Goal: Navigation & Orientation: Find specific page/section

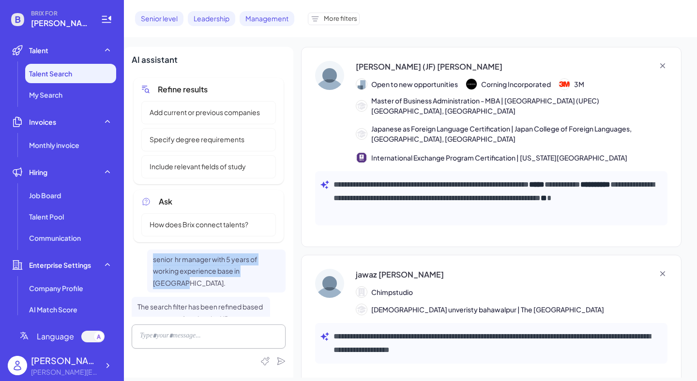
scroll to position [158, 0]
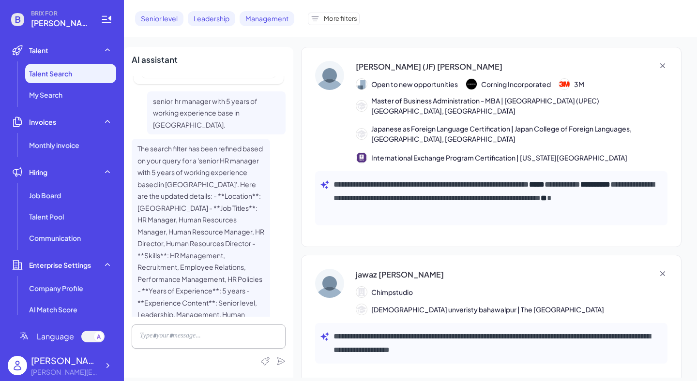
click at [302, 104] on div "**********" at bounding box center [491, 147] width 380 height 200
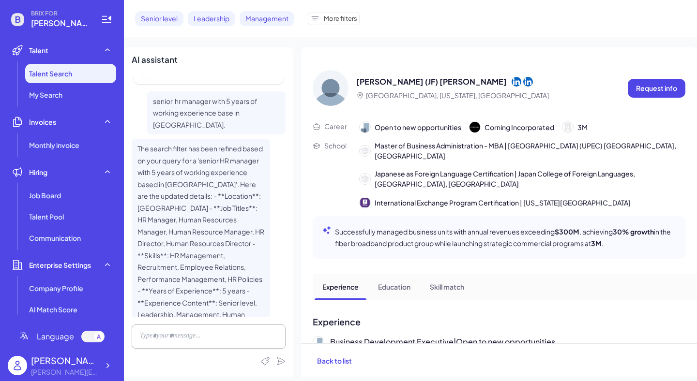
click at [91, 338] on div at bounding box center [92, 337] width 23 height 12
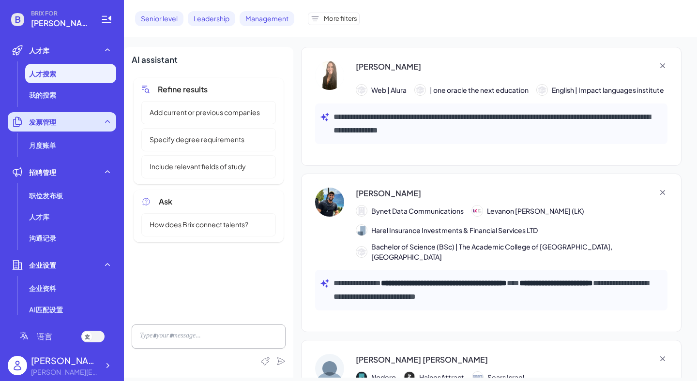
click at [42, 127] on div "发票管理" at bounding box center [62, 121] width 108 height 19
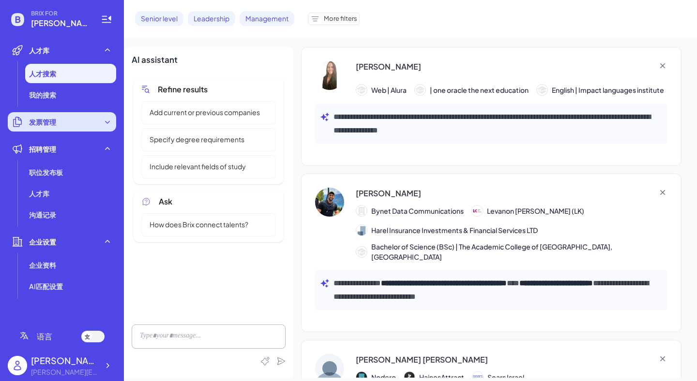
click at [109, 122] on icon at bounding box center [107, 122] width 5 height 3
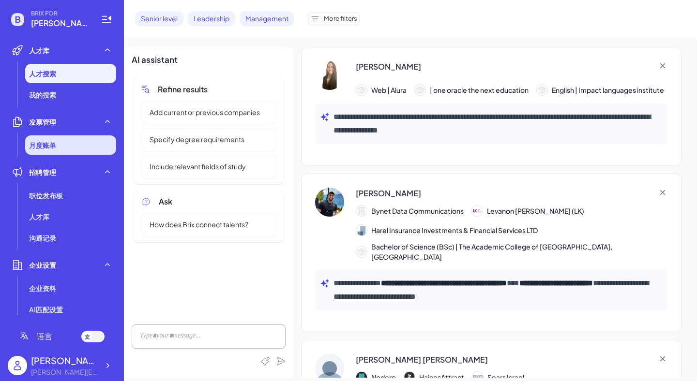
click at [71, 146] on li "月度账单" at bounding box center [70, 144] width 91 height 19
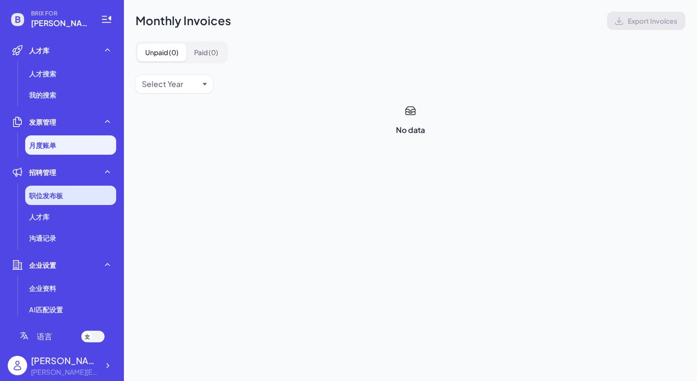
click at [63, 193] on div "职位发布板" at bounding box center [70, 195] width 91 height 19
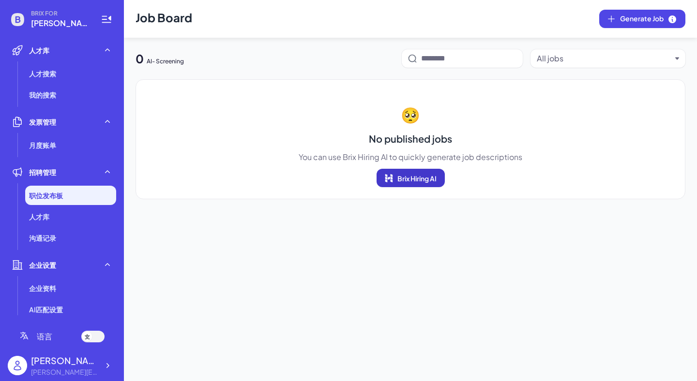
click at [418, 180] on span "Brix Hiring AI" at bounding box center [416, 178] width 39 height 9
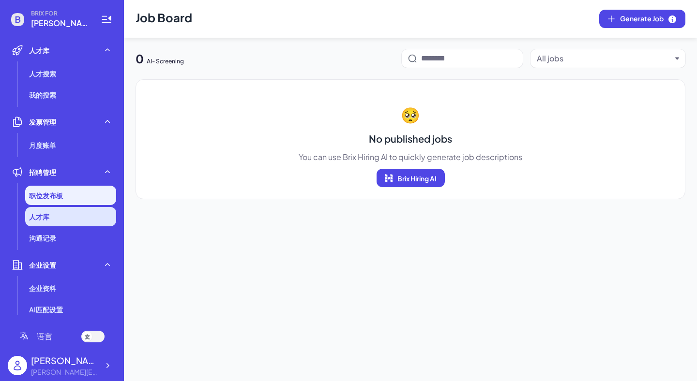
click at [60, 216] on li "人才库" at bounding box center [70, 216] width 91 height 19
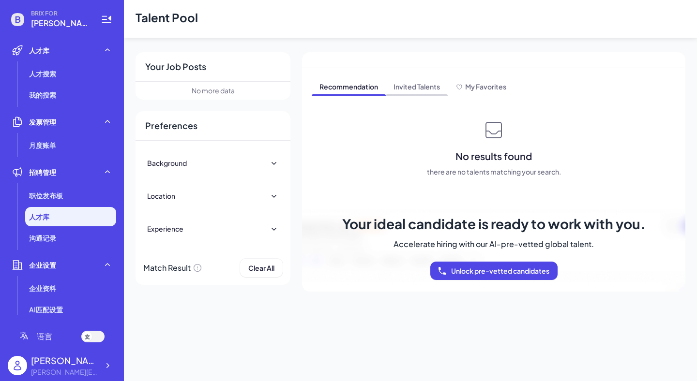
click at [419, 83] on span "Invited Talents" at bounding box center [417, 87] width 62 height 15
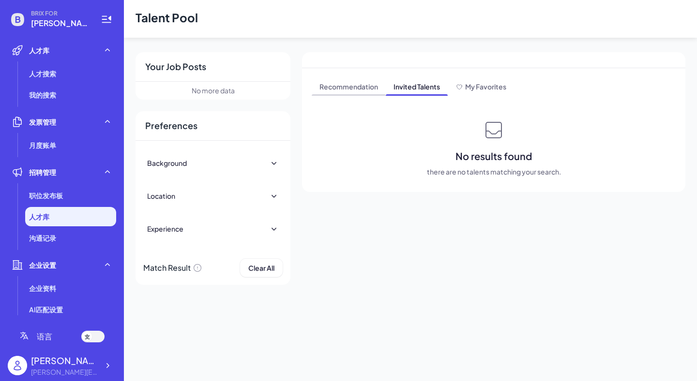
click at [347, 93] on span "Recommendation" at bounding box center [349, 87] width 74 height 15
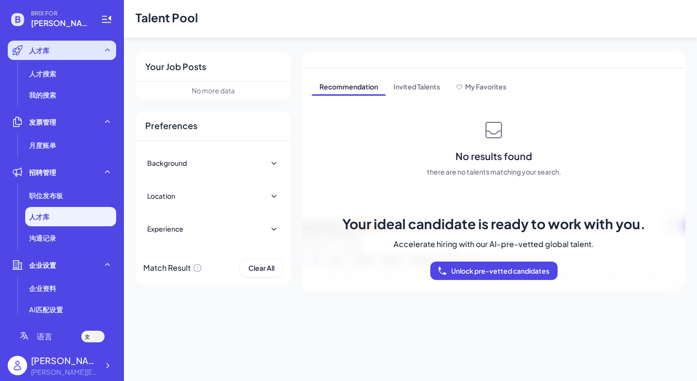
click at [105, 49] on icon at bounding box center [108, 50] width 10 height 10
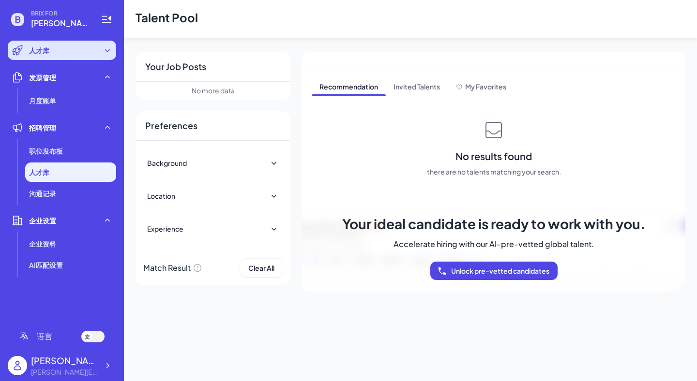
click at [75, 48] on div "人才库" at bounding box center [62, 50] width 108 height 19
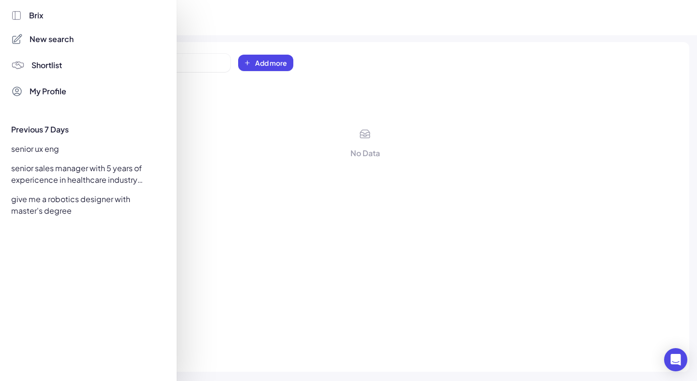
click at [41, 16] on span "Brix" at bounding box center [36, 16] width 15 height 12
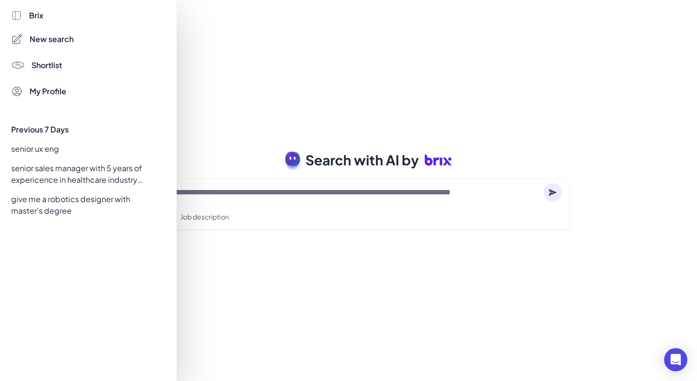
click at [248, 190] on div at bounding box center [348, 190] width 697 height 381
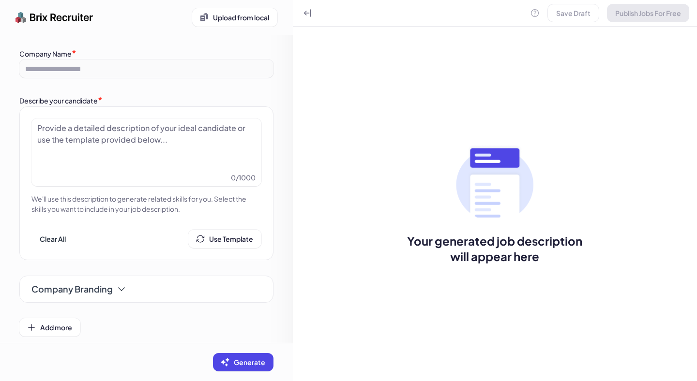
click at [50, 134] on div at bounding box center [146, 146] width 218 height 48
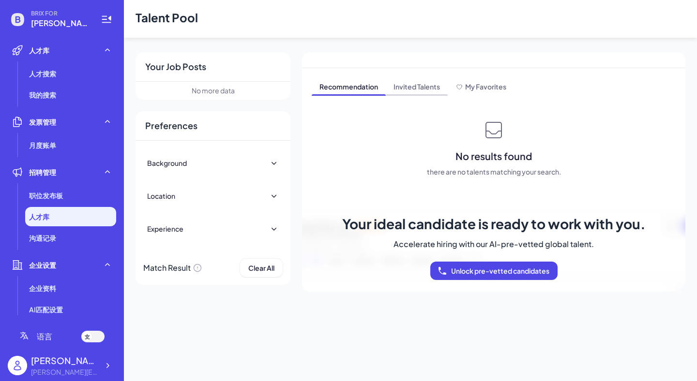
click at [411, 94] on span "Invited Talents" at bounding box center [417, 87] width 62 height 15
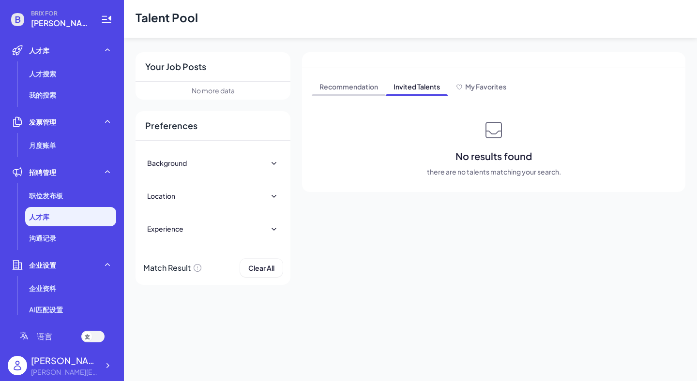
click at [345, 83] on span "Recommendation" at bounding box center [349, 87] width 74 height 15
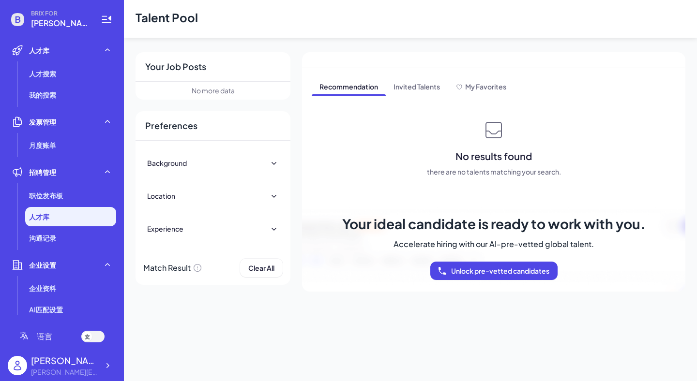
click at [270, 162] on icon at bounding box center [274, 163] width 10 height 10
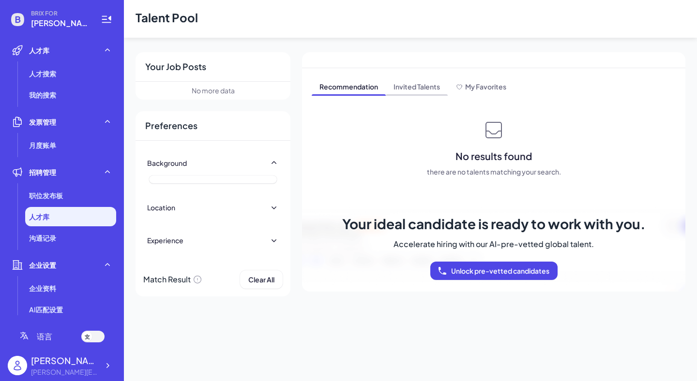
click at [396, 87] on span "Invited Talents" at bounding box center [417, 87] width 62 height 15
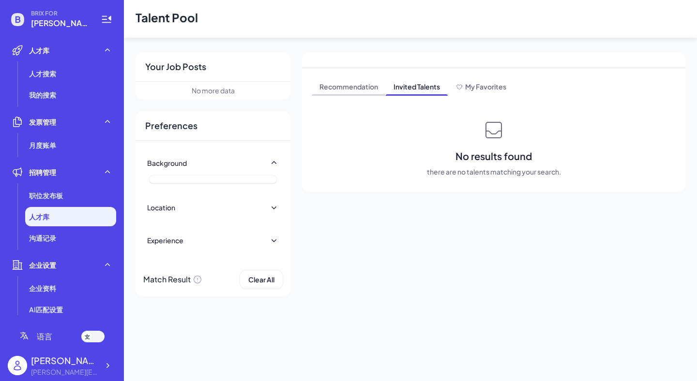
click at [357, 86] on span "Recommendation" at bounding box center [349, 87] width 74 height 15
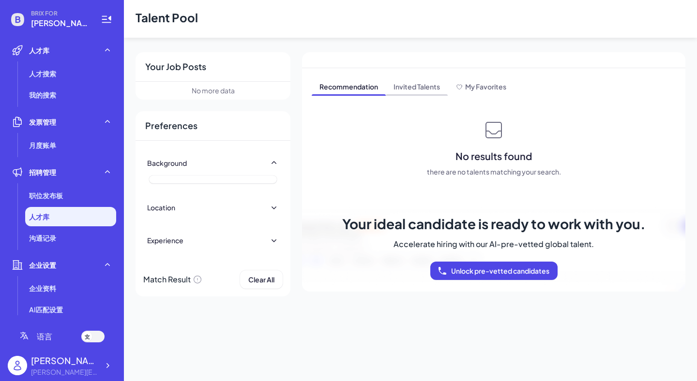
click at [423, 89] on span "Invited Talents" at bounding box center [417, 87] width 62 height 15
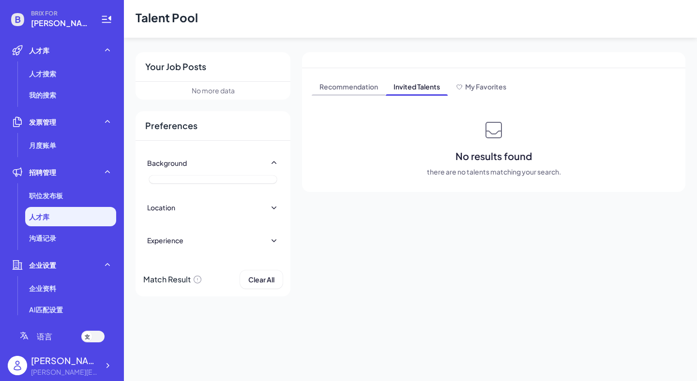
click at [371, 90] on span "Recommendation" at bounding box center [349, 87] width 74 height 15
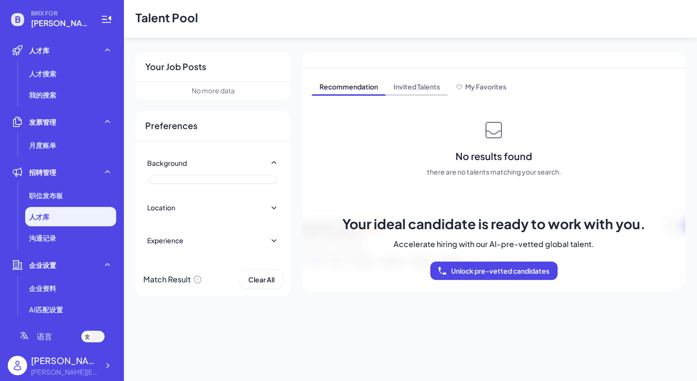
click at [407, 91] on span "Invited Talents" at bounding box center [417, 87] width 62 height 15
